Goal: Check status: Check status

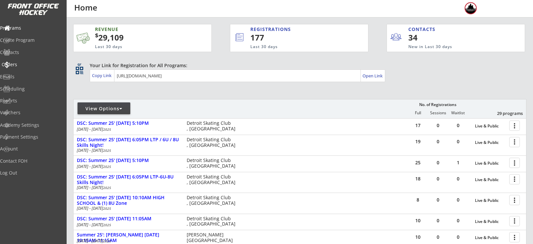
click at [21, 67] on div "Orders" at bounding box center [31, 65] width 63 height 12
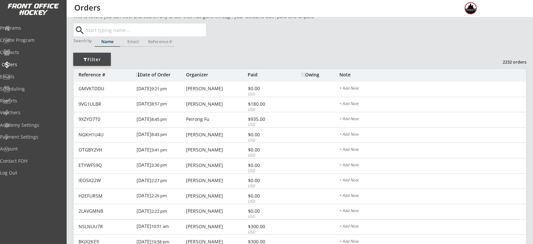
scroll to position [12, 0]
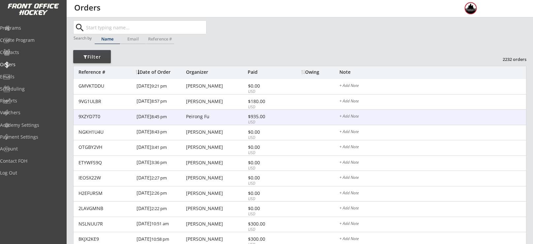
click at [237, 116] on div "Peirong Fu" at bounding box center [216, 116] width 60 height 5
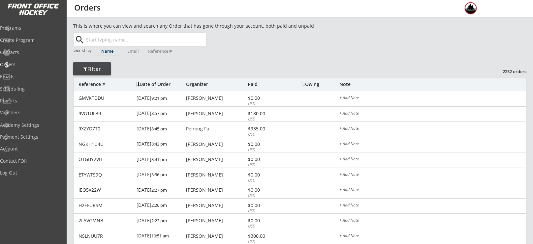
scroll to position [12, 0]
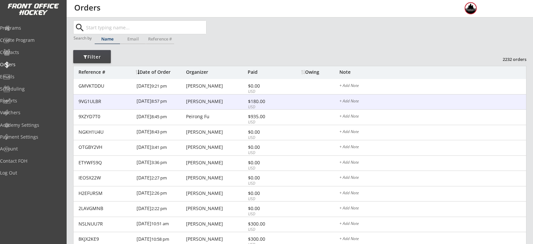
click at [252, 105] on div "USD" at bounding box center [265, 108] width 35 height 6
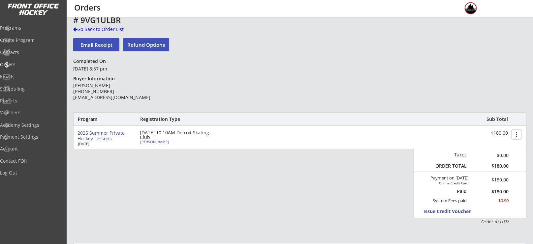
scroll to position [6, 0]
click at [22, 59] on div "Orders" at bounding box center [31, 65] width 63 height 12
